Goal: Transaction & Acquisition: Purchase product/service

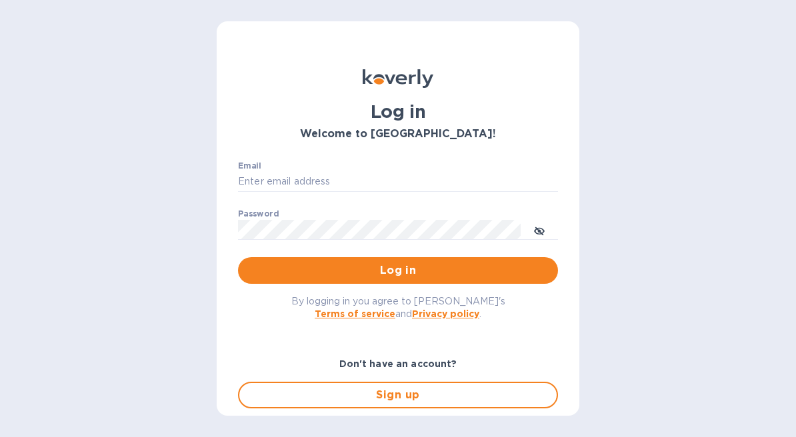
type input "[EMAIL_ADDRESS][DOMAIN_NAME]"
click at [355, 192] on div "Email [EMAIL_ADDRESS][DOMAIN_NAME] ​" at bounding box center [398, 185] width 320 height 48
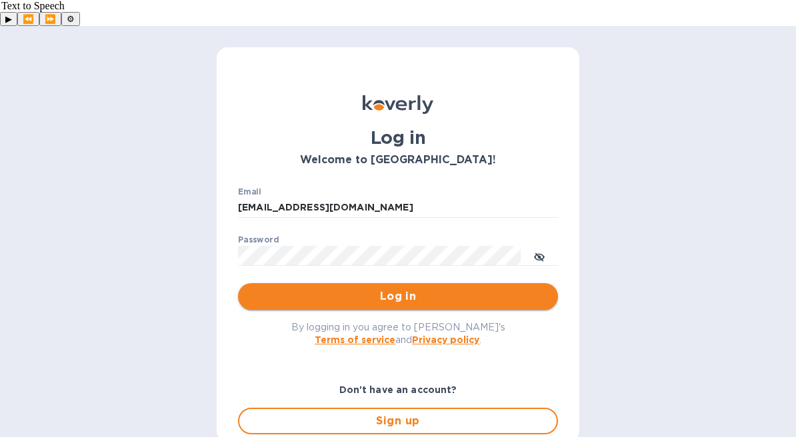
click at [371, 289] on span "Log in" at bounding box center [398, 297] width 299 height 16
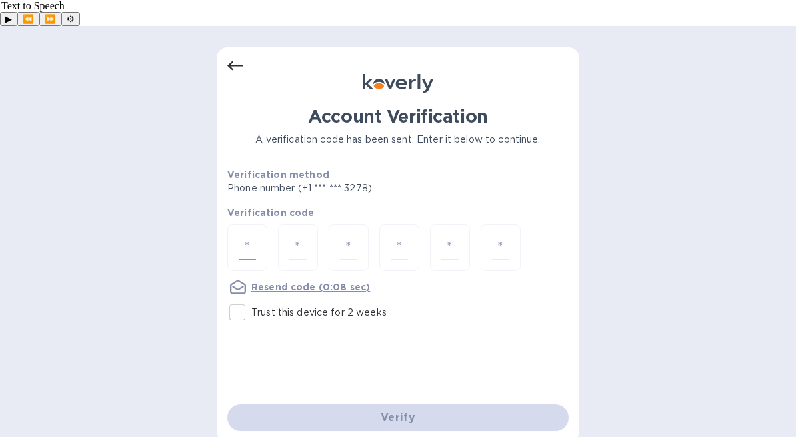
click at [258, 225] on div at bounding box center [247, 248] width 40 height 47
click at [239, 299] on input "Trust this device for 2 weeks" at bounding box center [237, 313] width 28 height 28
checkbox input "true"
click at [250, 236] on input "number" at bounding box center [247, 248] width 17 height 25
type input "7"
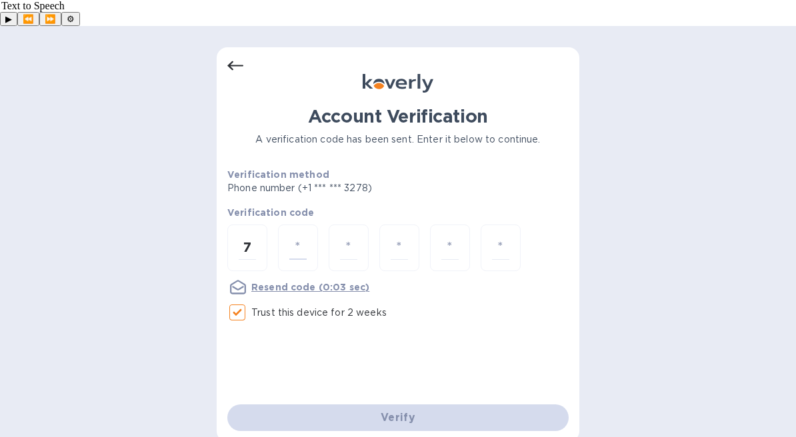
type input "7"
type input "1"
type input "6"
type input "7"
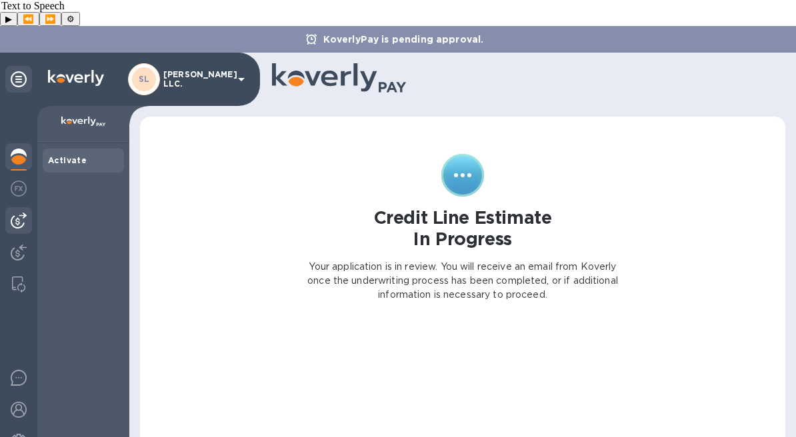
click at [13, 213] on img at bounding box center [19, 221] width 16 height 16
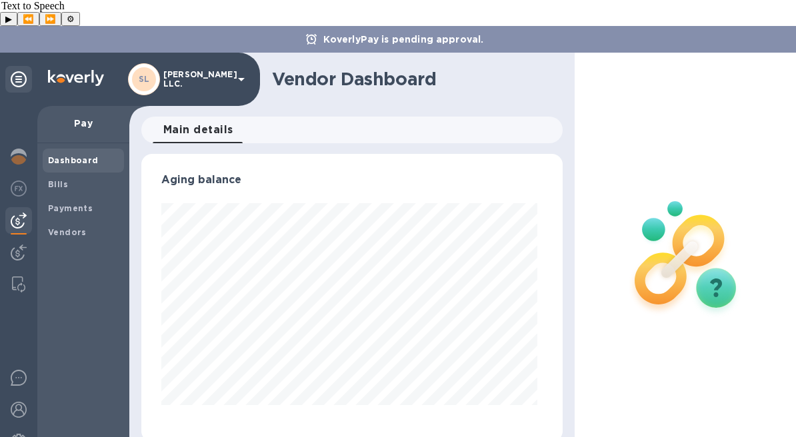
scroll to position [288, 416]
click at [71, 178] on span "Bills" at bounding box center [83, 184] width 71 height 13
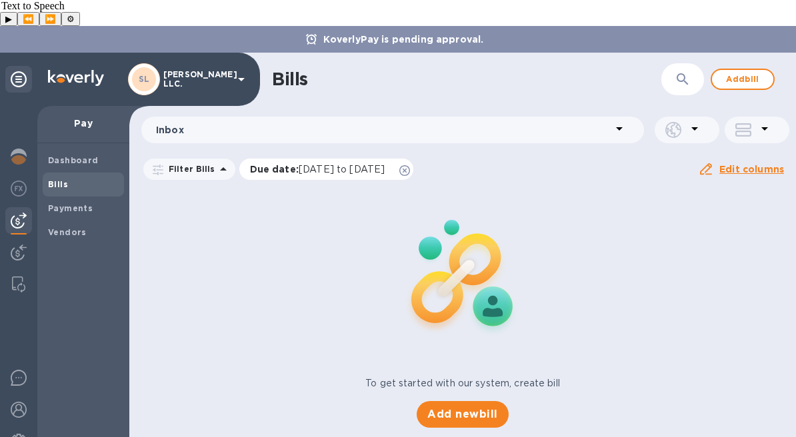
click at [410, 165] on icon at bounding box center [404, 170] width 11 height 11
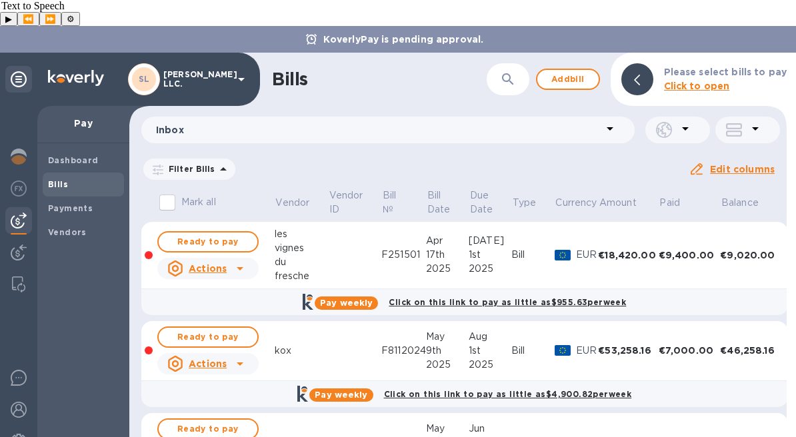
click at [339, 326] on td at bounding box center [354, 351] width 53 height 60
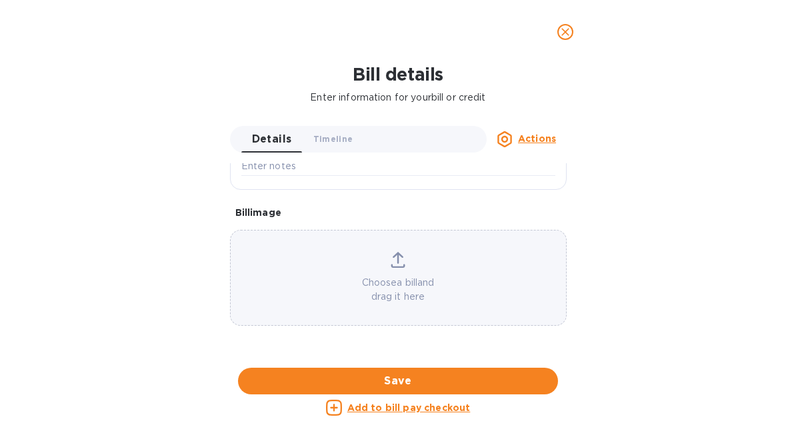
scroll to position [142, 0]
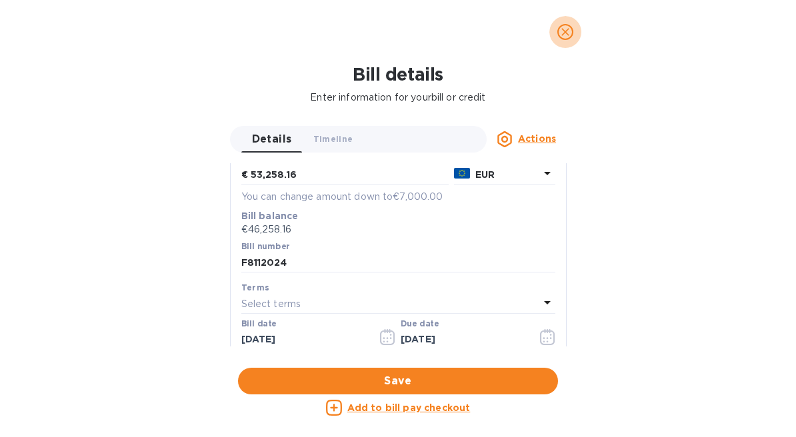
click at [570, 24] on span "close" at bounding box center [565, 32] width 16 height 16
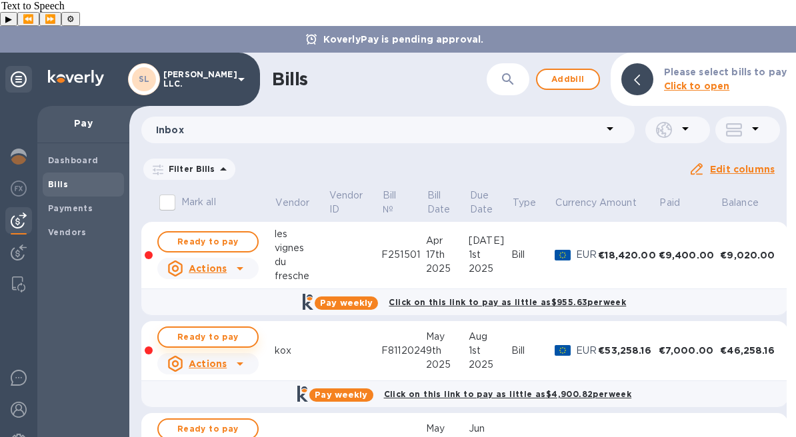
click at [223, 329] on span "Ready to pay" at bounding box center [207, 337] width 77 height 16
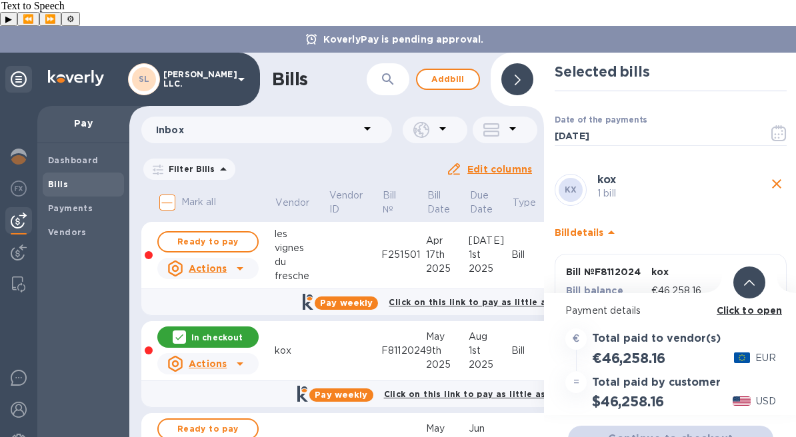
scroll to position [49, 0]
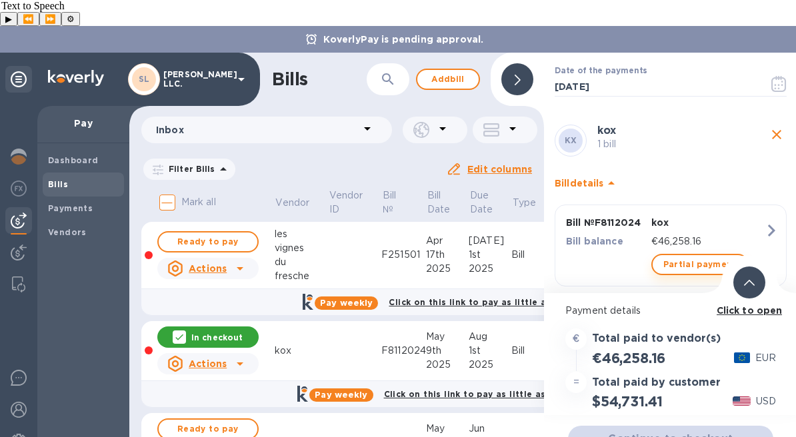
click at [687, 257] on span "Partial payment" at bounding box center [699, 265] width 73 height 16
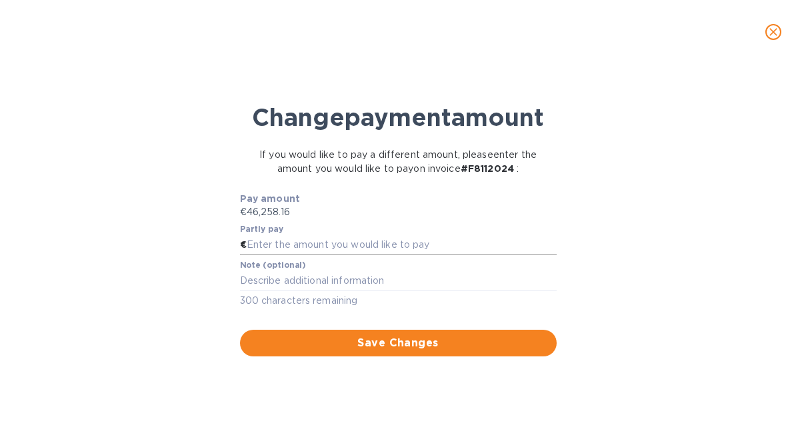
click at [406, 255] on input "text" at bounding box center [402, 245] width 310 height 20
type input "6,000"
click at [662, 295] on div "Change payment amount If you would like to pay a different amount, please enter…" at bounding box center [398, 255] width 775 height 365
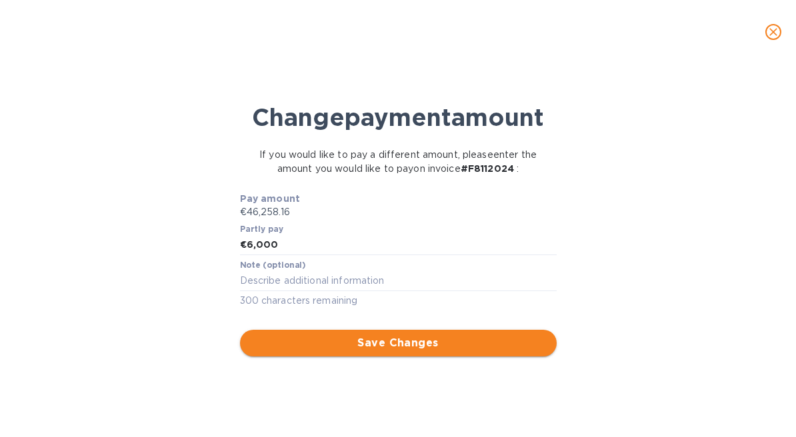
click at [448, 351] on span "Save Changes" at bounding box center [398, 343] width 295 height 16
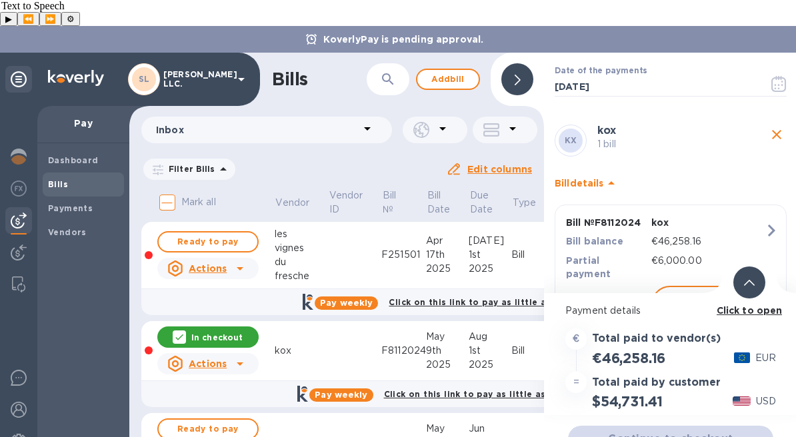
scroll to position [67, 0]
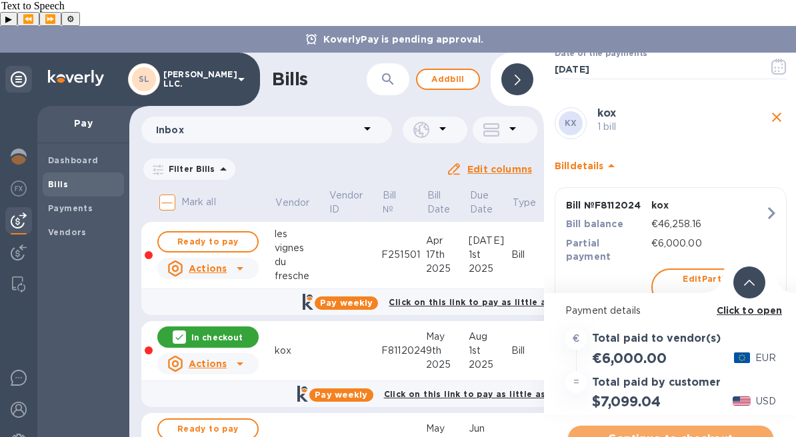
click at [665, 431] on span "Continue to checkout" at bounding box center [671, 439] width 184 height 16
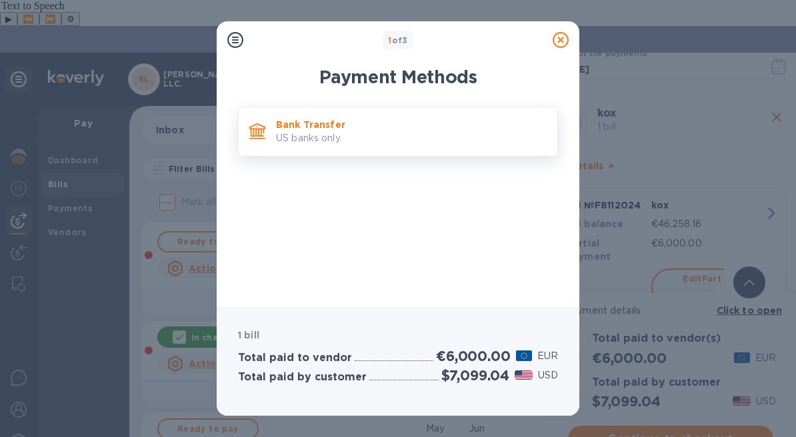
click at [424, 140] on p "US banks only." at bounding box center [411, 138] width 271 height 14
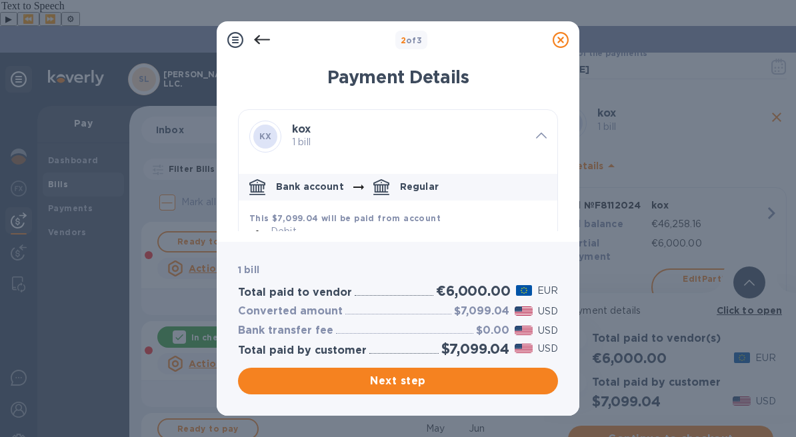
scroll to position [203, 0]
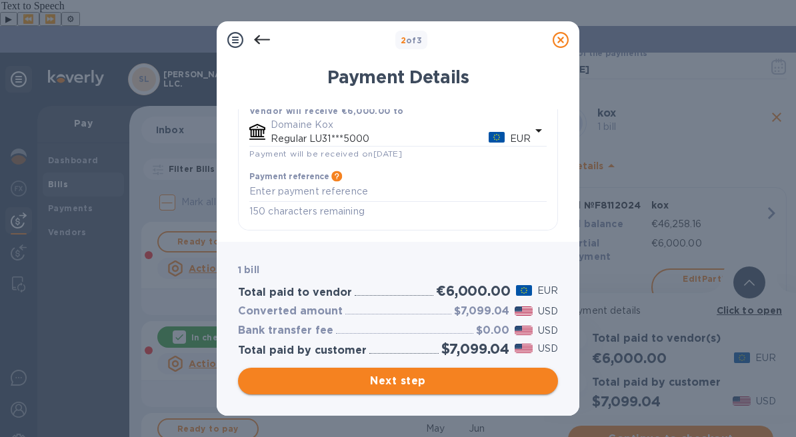
click at [393, 374] on span "Next step" at bounding box center [398, 381] width 299 height 16
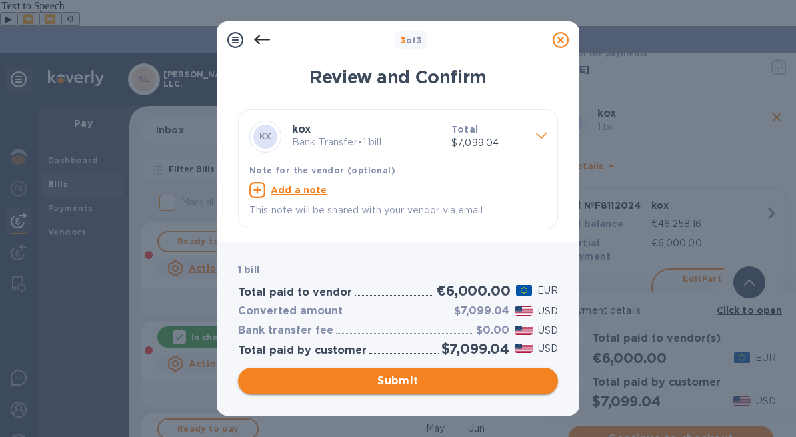
click at [421, 391] on button "Submit" at bounding box center [398, 381] width 320 height 27
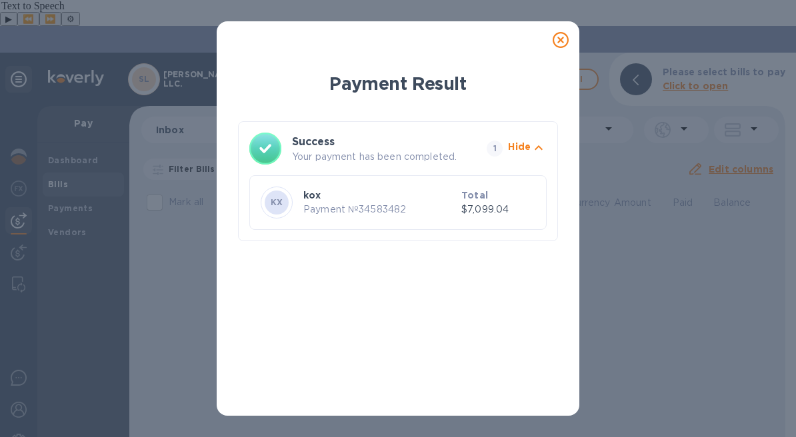
click at [558, 47] on icon at bounding box center [561, 40] width 16 height 16
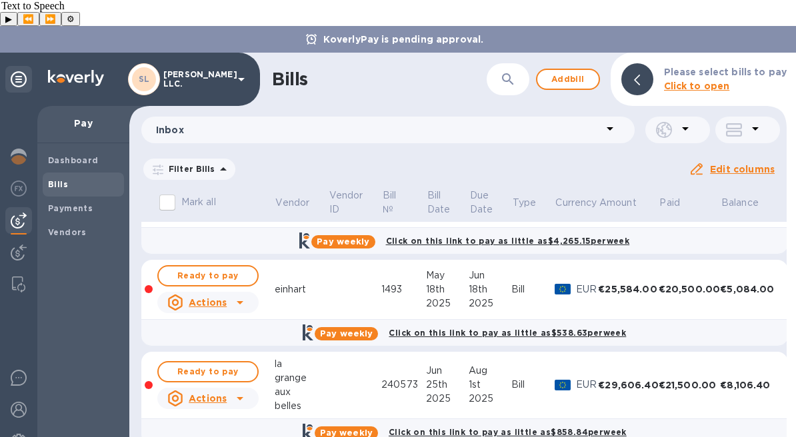
scroll to position [0, 0]
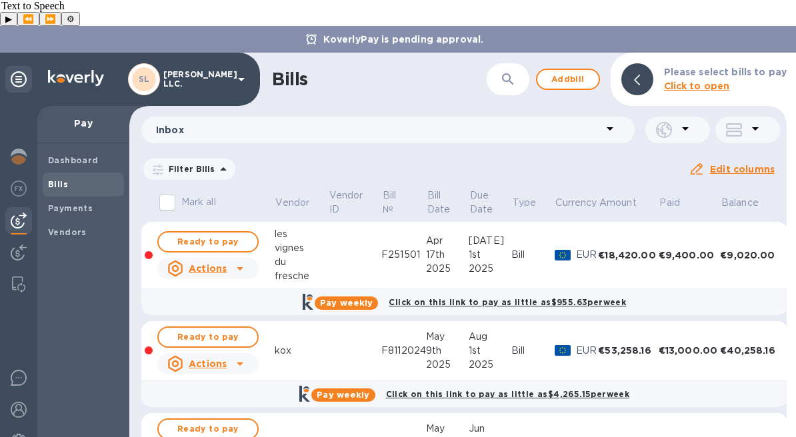
click at [81, 178] on span "Bills" at bounding box center [83, 184] width 71 height 13
click at [85, 155] on b "Dashboard" at bounding box center [73, 160] width 51 height 10
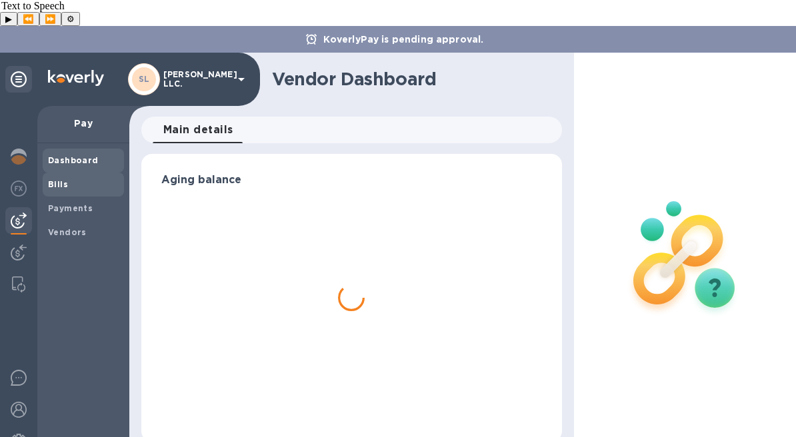
click at [96, 178] on span "Bills" at bounding box center [83, 184] width 71 height 13
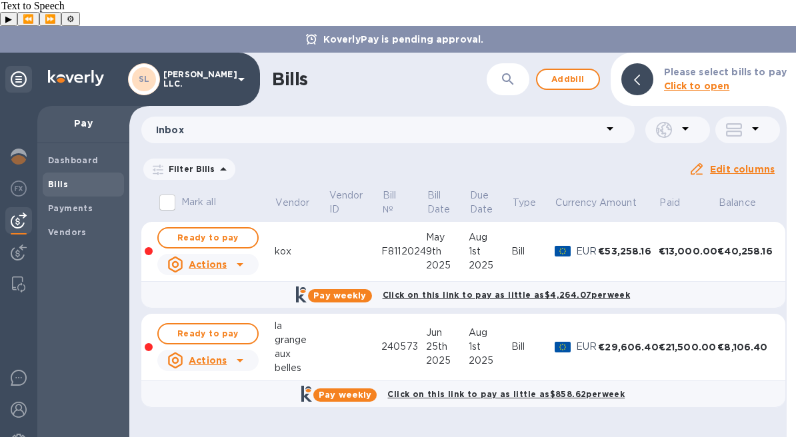
click at [0, 0] on icon at bounding box center [0, 0] width 0 height 0
